Goal: Task Accomplishment & Management: Use online tool/utility

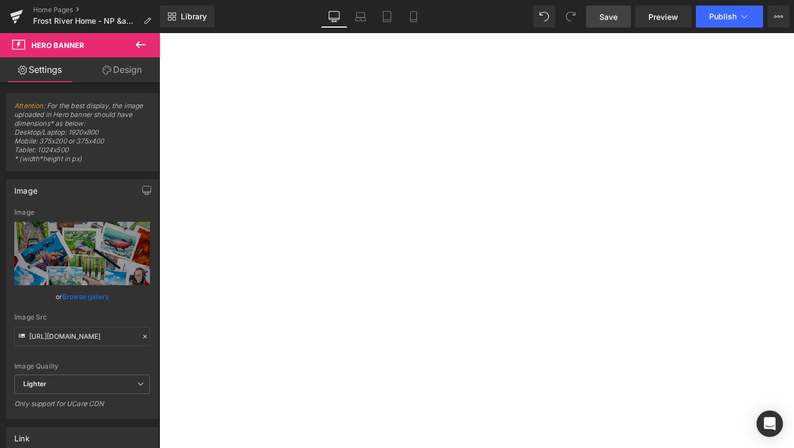
click at [613, 19] on span "Save" at bounding box center [608, 17] width 18 height 12
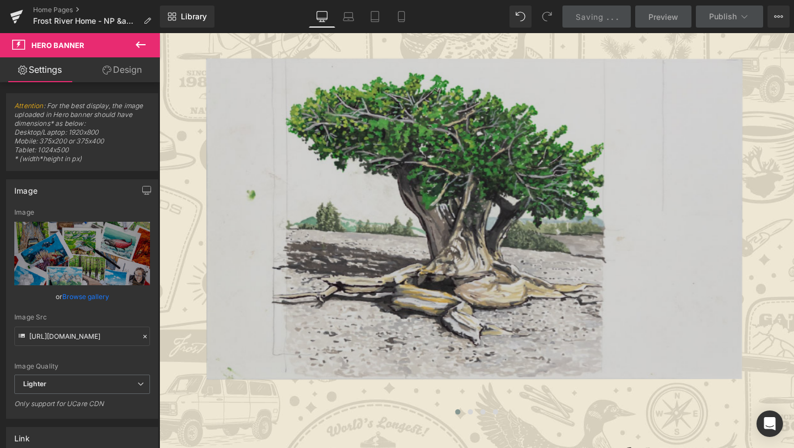
scroll to position [422, 0]
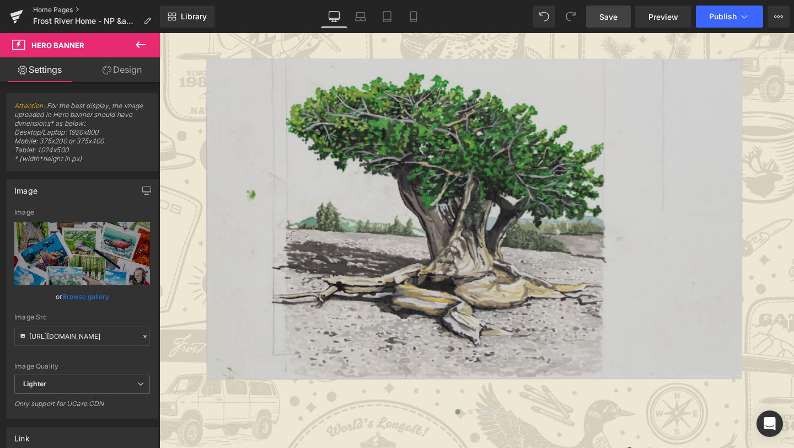
click at [53, 9] on link "Home Pages" at bounding box center [96, 10] width 127 height 9
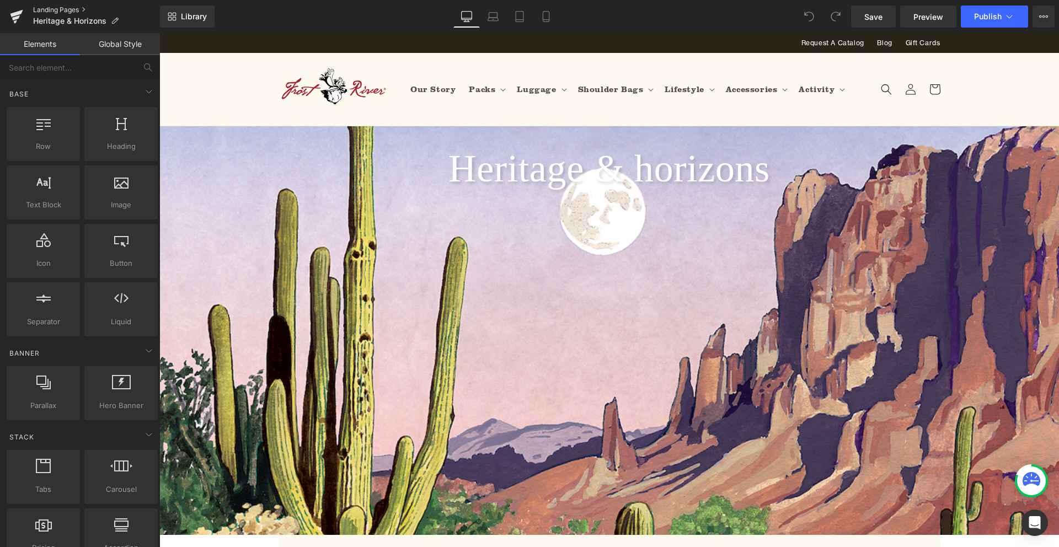
click at [60, 7] on link "Landing Pages" at bounding box center [96, 10] width 127 height 9
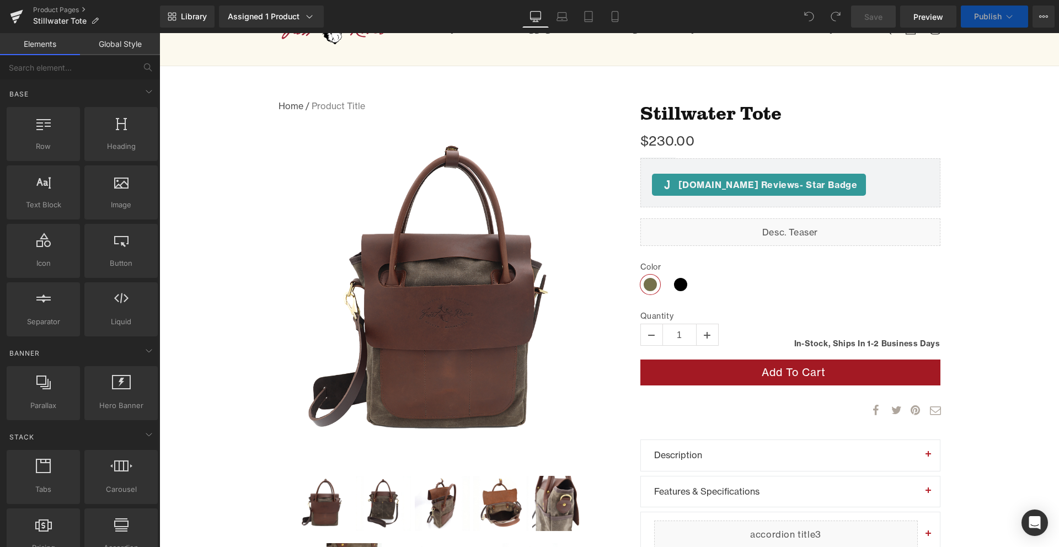
scroll to position [117, 0]
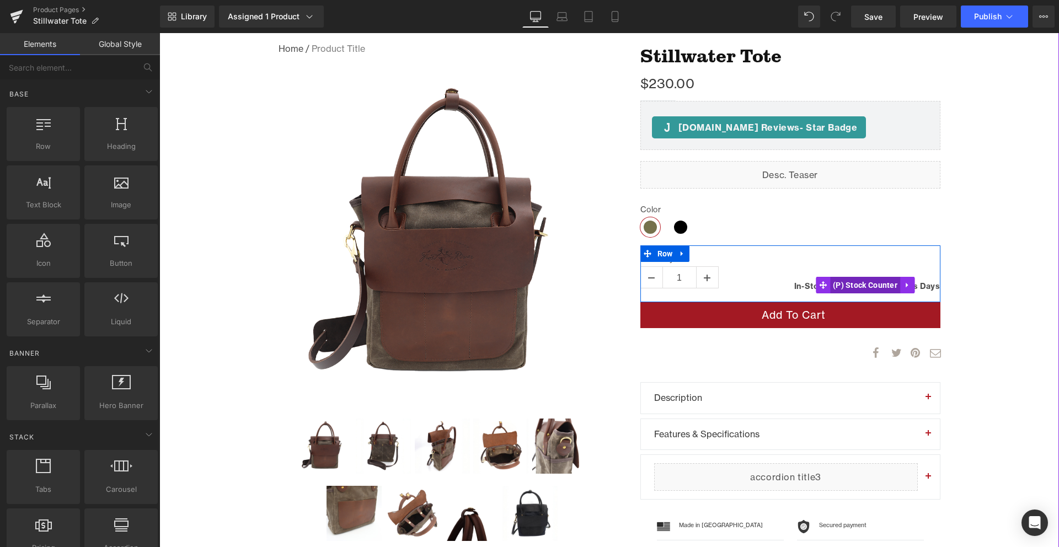
click at [863, 282] on span "(P) Stock Counter" at bounding box center [865, 285] width 70 height 17
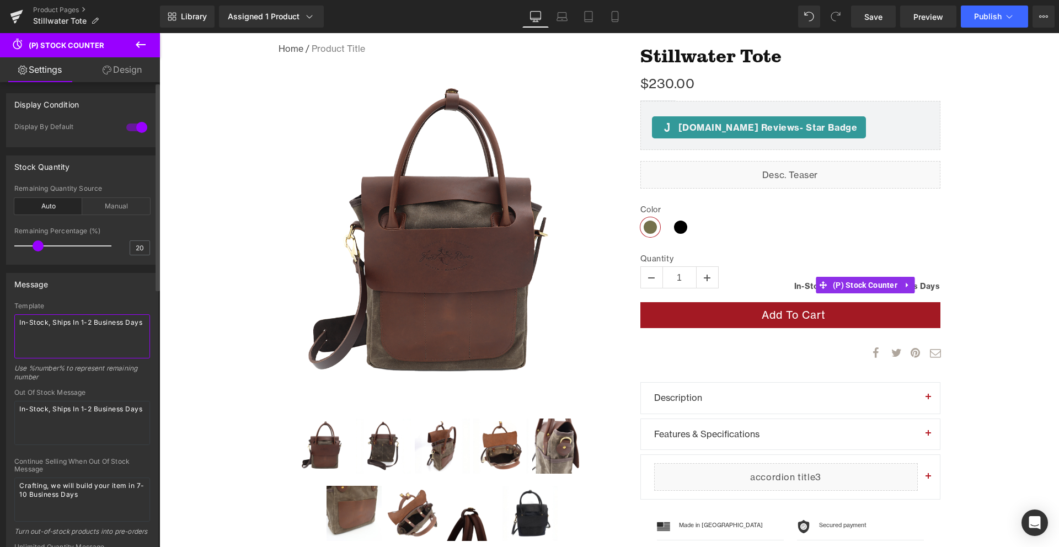
drag, startPoint x: 53, startPoint y: 344, endPoint x: 3, endPoint y: 318, distance: 56.2
click at [3, 318] on div "Message Template In-Stock, Ships In 1-2 Business Days Use %number% to represent…" at bounding box center [82, 439] width 165 height 348
drag, startPoint x: 102, startPoint y: 491, endPoint x: -19, endPoint y: 468, distance: 122.9
click at [0, 468] on html "(P) Stock Counter You are previewing how the will restyle your page. You can no…" at bounding box center [529, 273] width 1059 height 547
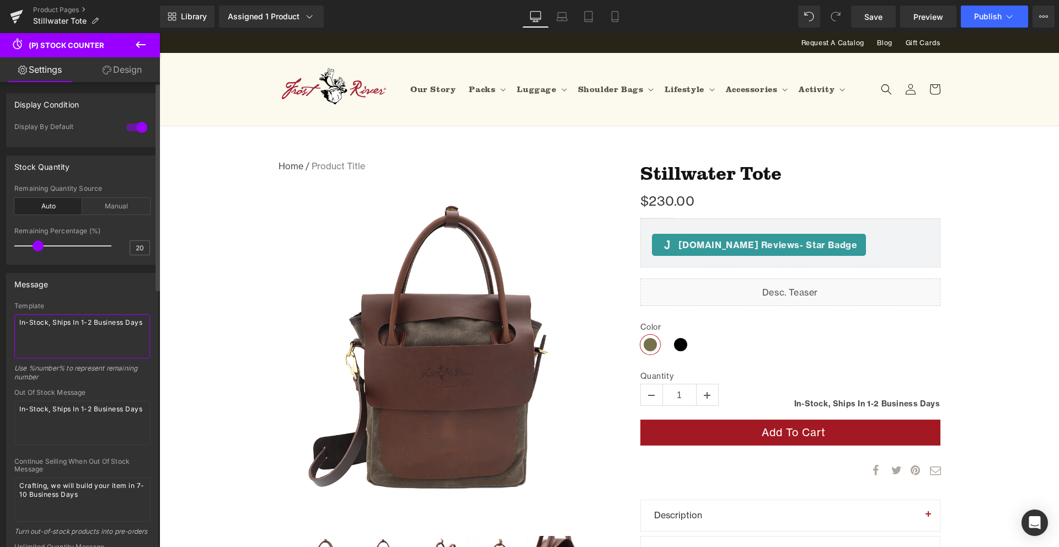
drag, startPoint x: 53, startPoint y: 337, endPoint x: 0, endPoint y: 318, distance: 56.9
click at [0, 318] on div "Message Template In-Stock, Ships In 1-2 Business Days Use %number% to represent…" at bounding box center [82, 439] width 165 height 348
click at [18, 15] on icon at bounding box center [16, 17] width 13 height 28
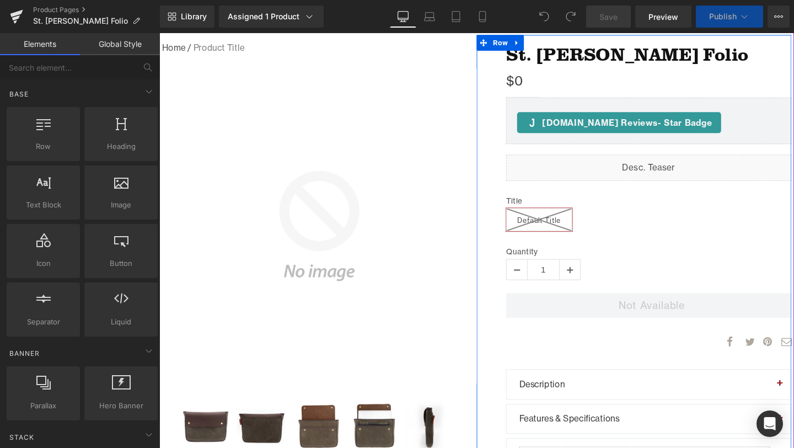
scroll to position [159, 0]
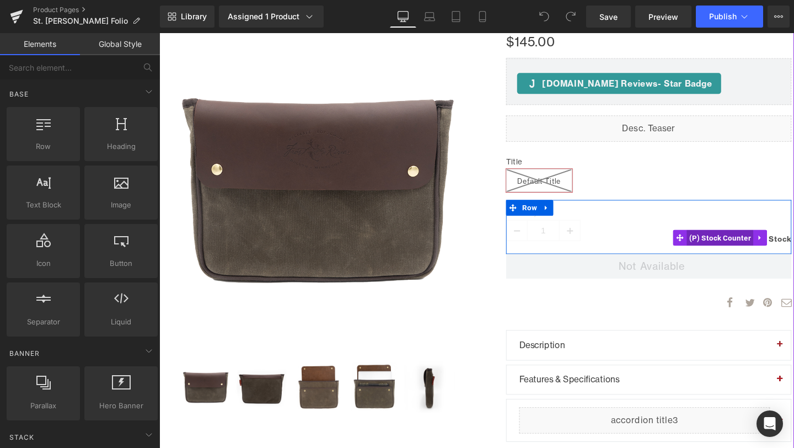
click at [751, 250] on span "(P) Stock Counter" at bounding box center [748, 248] width 70 height 17
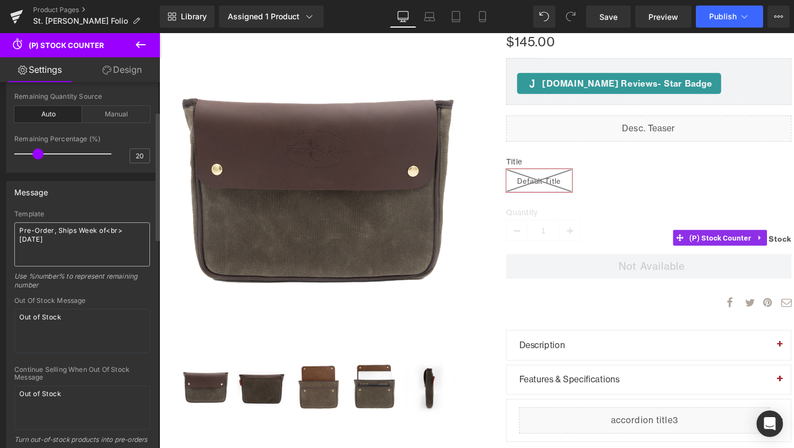
scroll to position [96, 0]
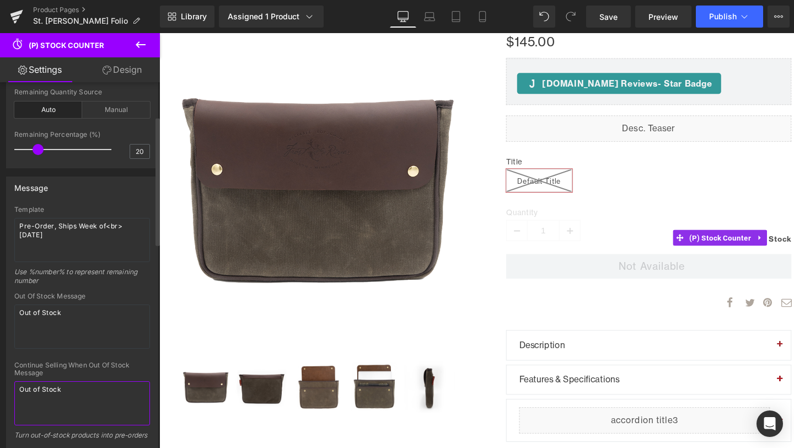
drag, startPoint x: 77, startPoint y: 387, endPoint x: 0, endPoint y: 384, distance: 77.2
click at [0, 384] on div "Message Template Pre-Order, Ships Week of<br> September 22nd Use %number% to re…" at bounding box center [82, 342] width 165 height 348
paste textarea "Crafting, we will build your item in 7-10 Business Days"
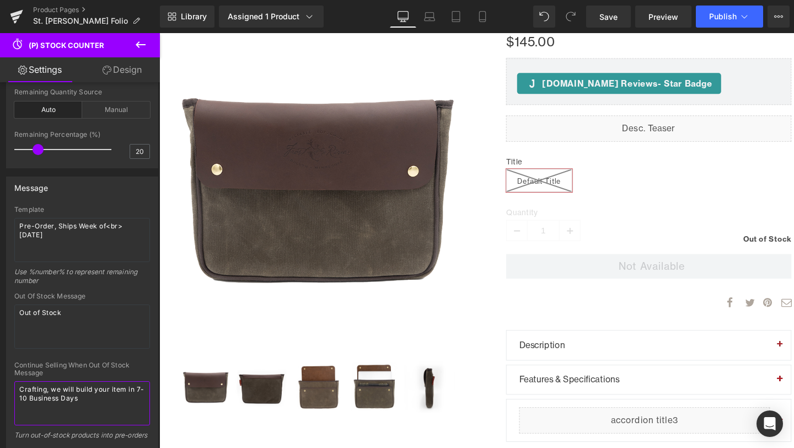
type textarea "Crafting, we will build your item in 7-10 Business Days"
drag, startPoint x: 98, startPoint y: 238, endPoint x: 0, endPoint y: 229, distance: 98.0
click at [0, 229] on div "Message Template Pre-Order, Ships Week of<br> September 22nd Use %number% to re…" at bounding box center [82, 342] width 165 height 348
paste textarea "In-Stock, Ships In 1-2 Business Days"
type textarea "In-Stock, Ships In 1-2 Business Days"
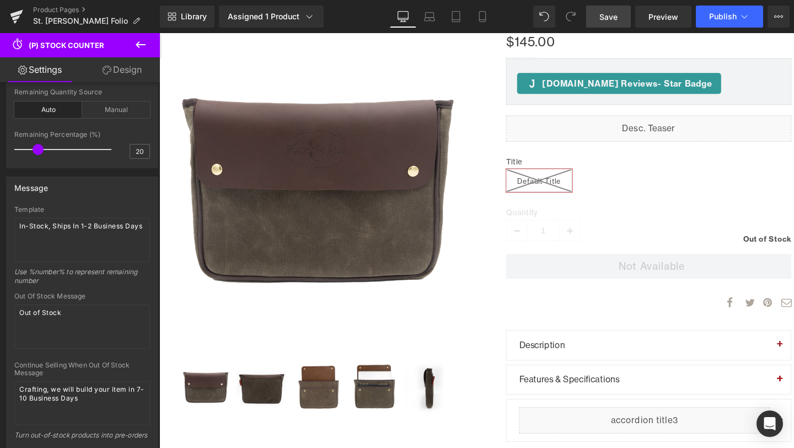
click at [614, 16] on span "Save" at bounding box center [608, 17] width 18 height 12
click at [727, 20] on span "Publish" at bounding box center [723, 16] width 28 height 9
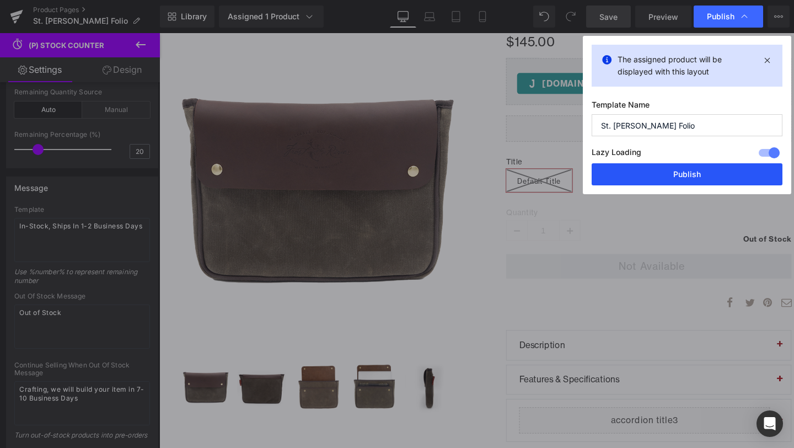
click at [712, 170] on button "Publish" at bounding box center [687, 174] width 191 height 22
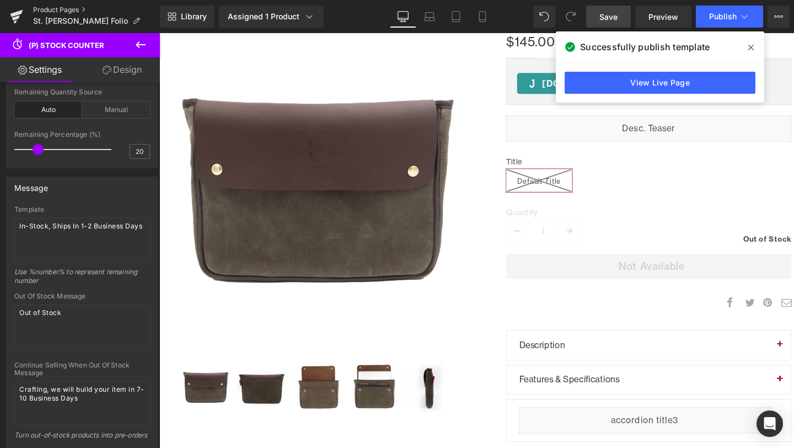
click at [61, 8] on link "Product Pages" at bounding box center [96, 10] width 127 height 9
